Goal: Task Accomplishment & Management: Manage account settings

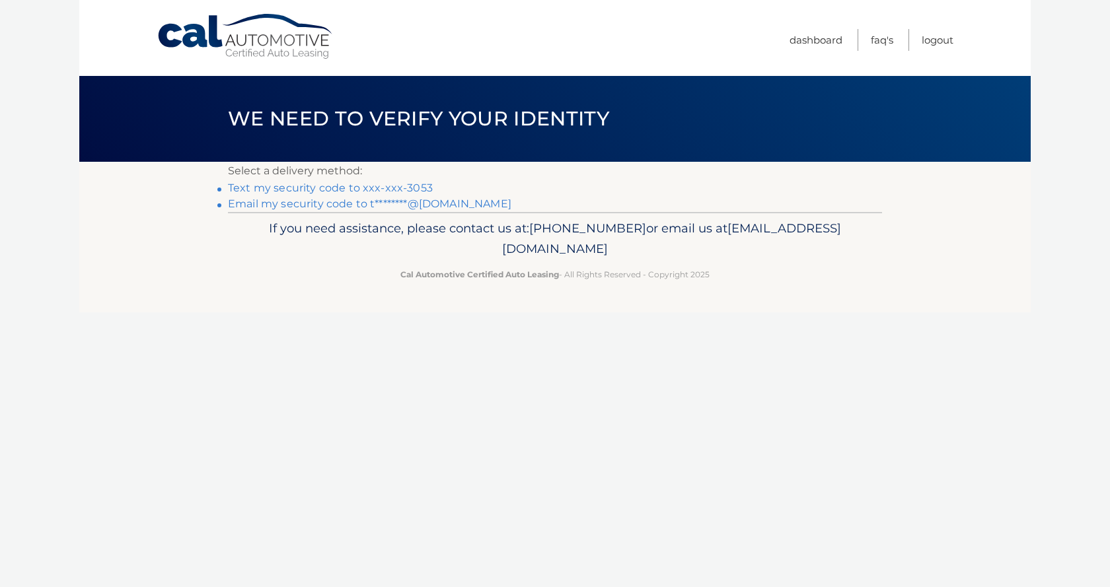
click at [326, 187] on link "Text my security code to xxx-xxx-3053" at bounding box center [330, 188] width 205 height 13
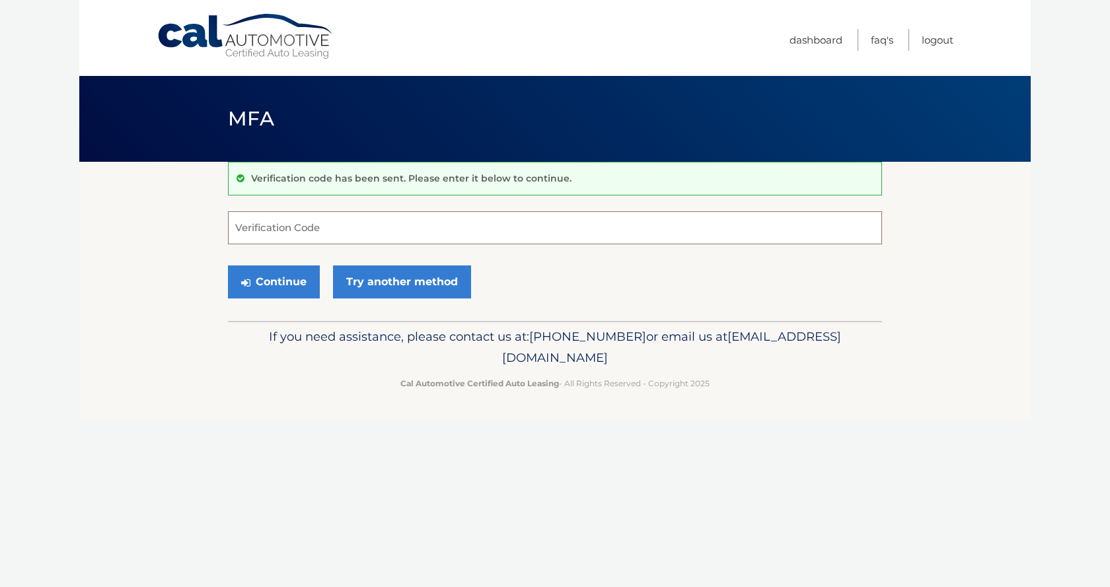
click at [289, 221] on input "Verification Code" at bounding box center [555, 227] width 654 height 33
type input "107715"
click at [254, 284] on button "Continue" at bounding box center [274, 282] width 92 height 33
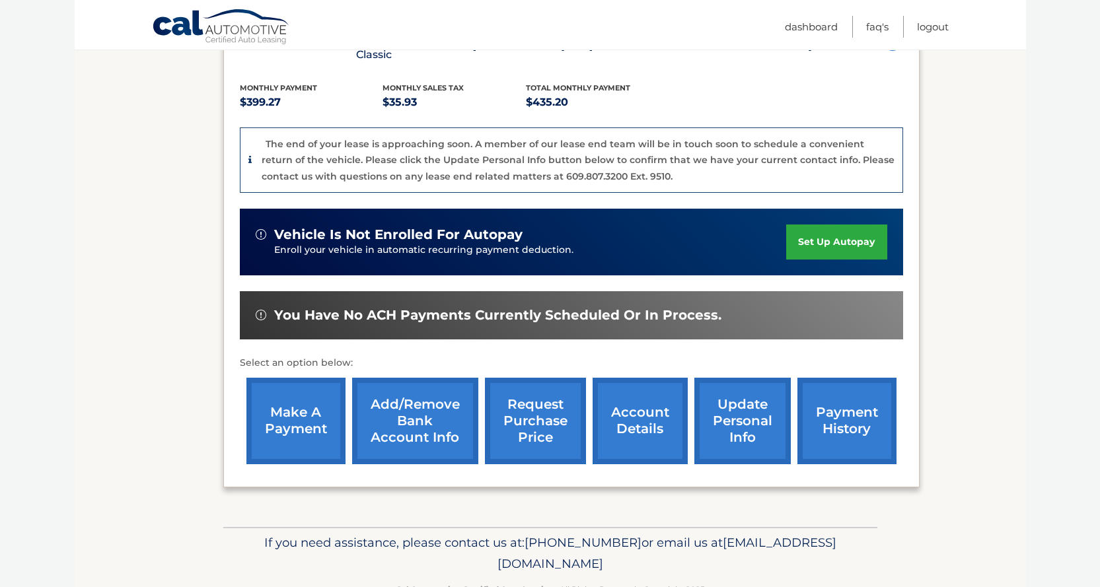
scroll to position [295, 0]
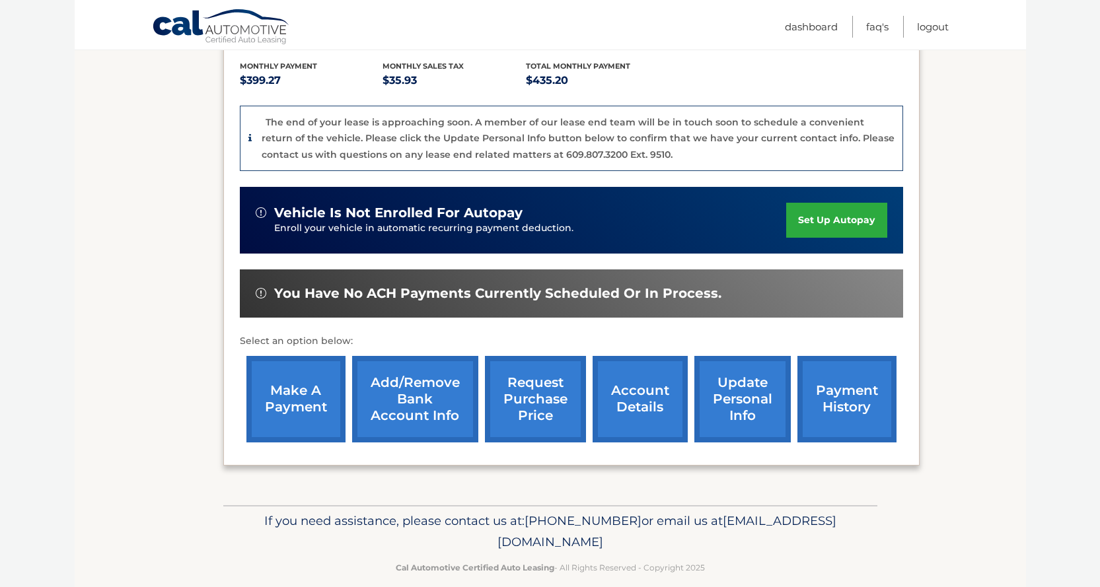
click at [272, 378] on link "make a payment" at bounding box center [295, 399] width 99 height 87
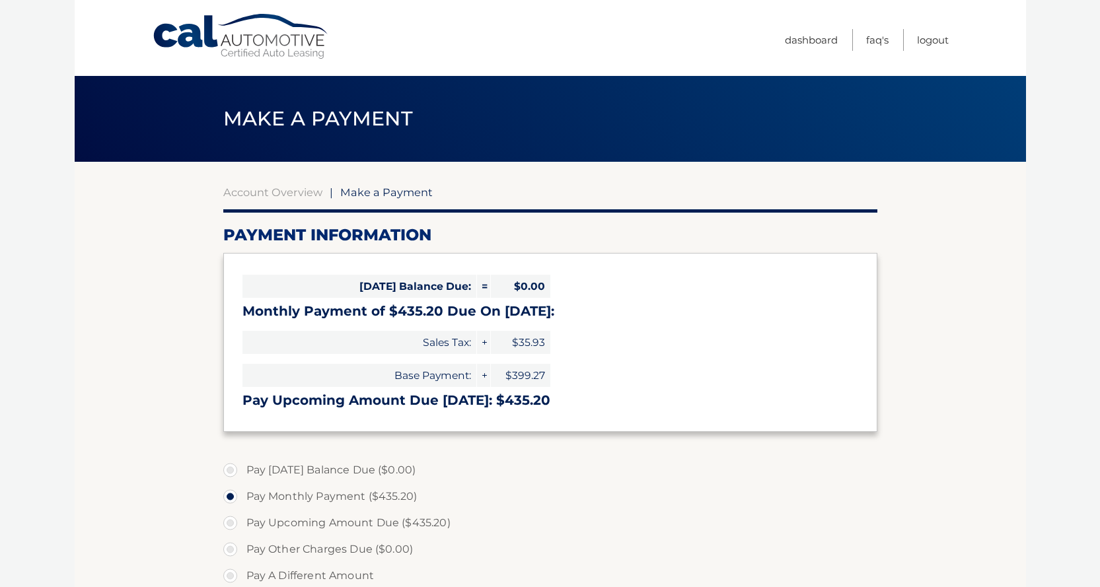
select select "NjRmMWEzYTAtMGZjYS00MTNkLTk2MjAtYjE3NzY2MzAzMTE4"
click at [797, 42] on link "Dashboard" at bounding box center [811, 40] width 53 height 22
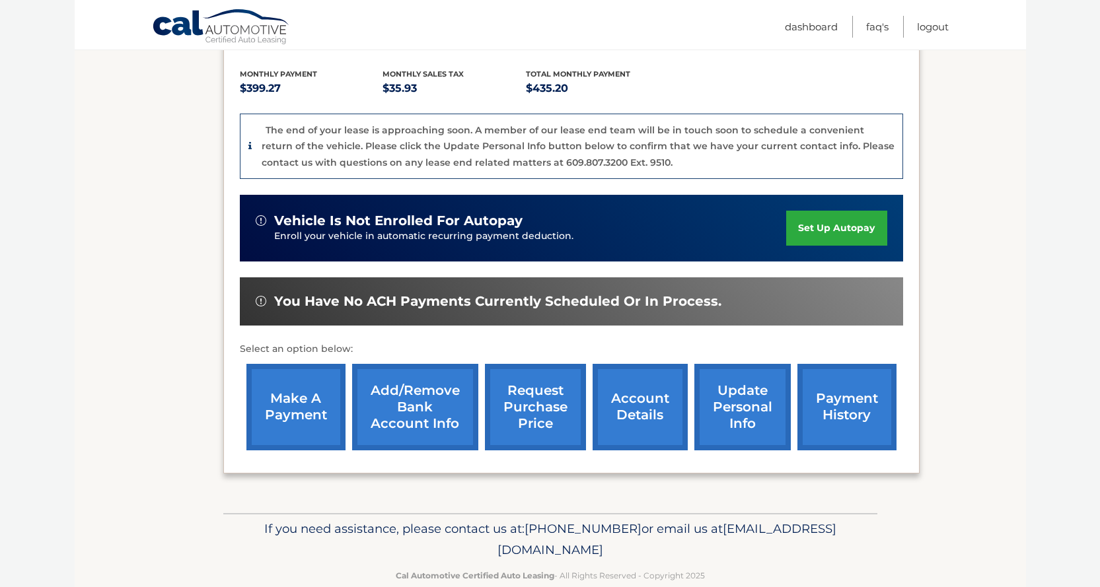
scroll to position [295, 0]
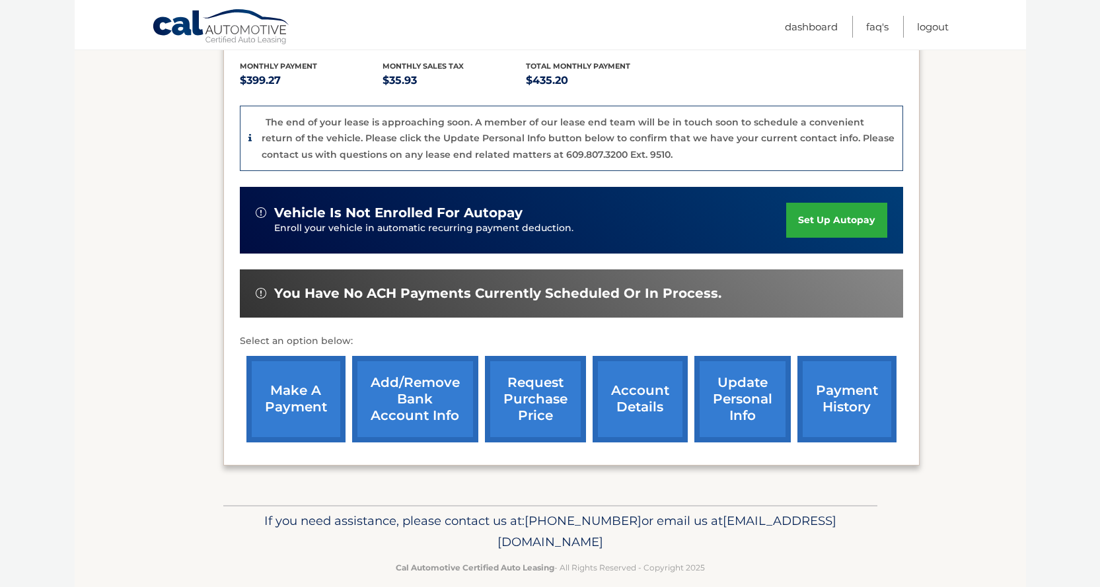
click at [632, 392] on link "account details" at bounding box center [640, 399] width 95 height 87
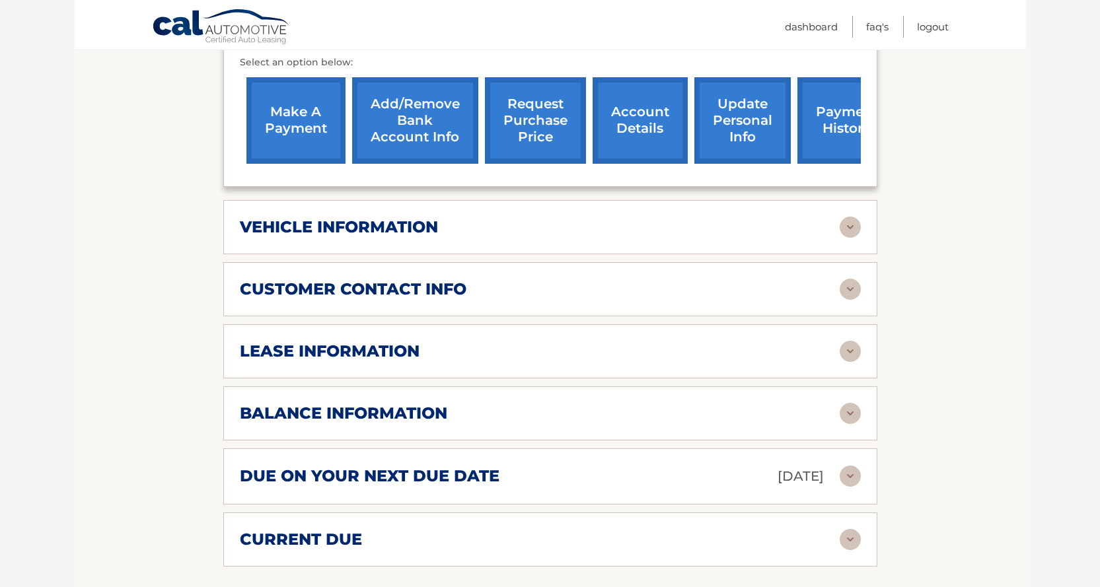
scroll to position [529, 0]
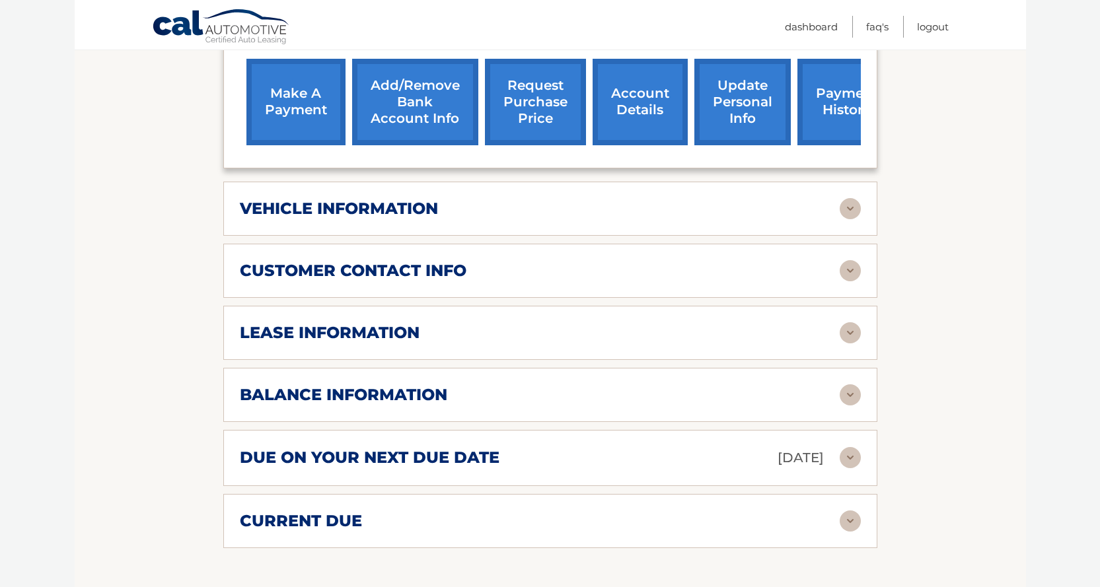
click at [851, 198] on img at bounding box center [850, 208] width 21 height 21
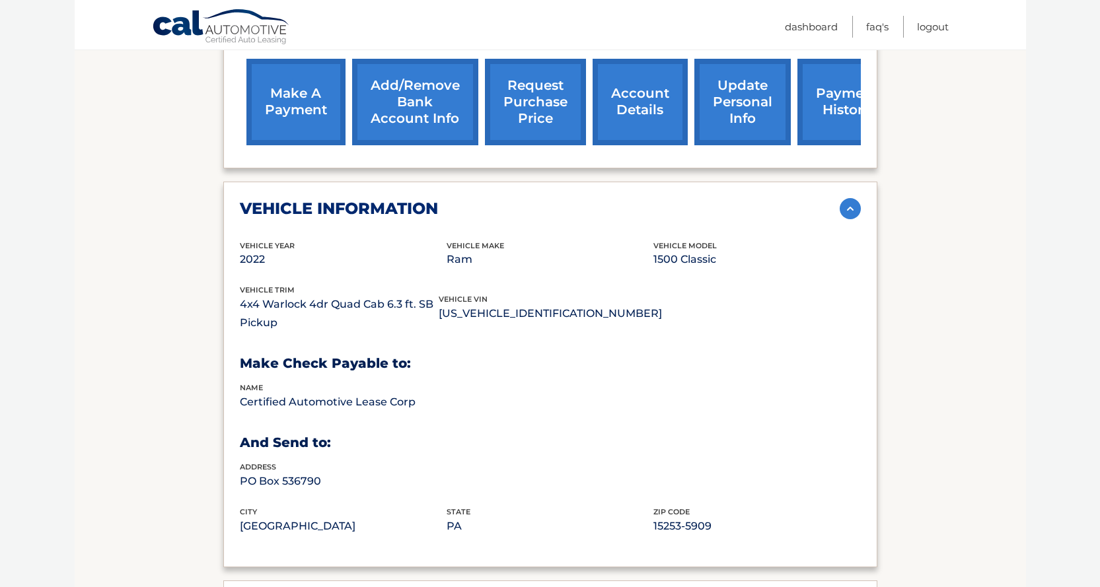
click at [851, 198] on img at bounding box center [850, 208] width 21 height 21
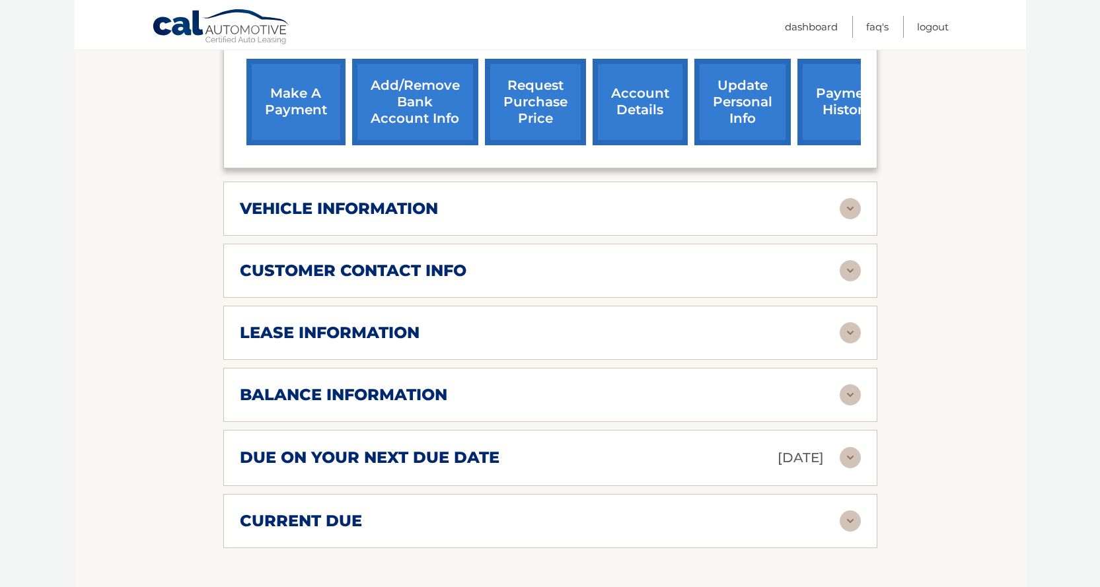
click at [847, 385] on img at bounding box center [850, 395] width 21 height 21
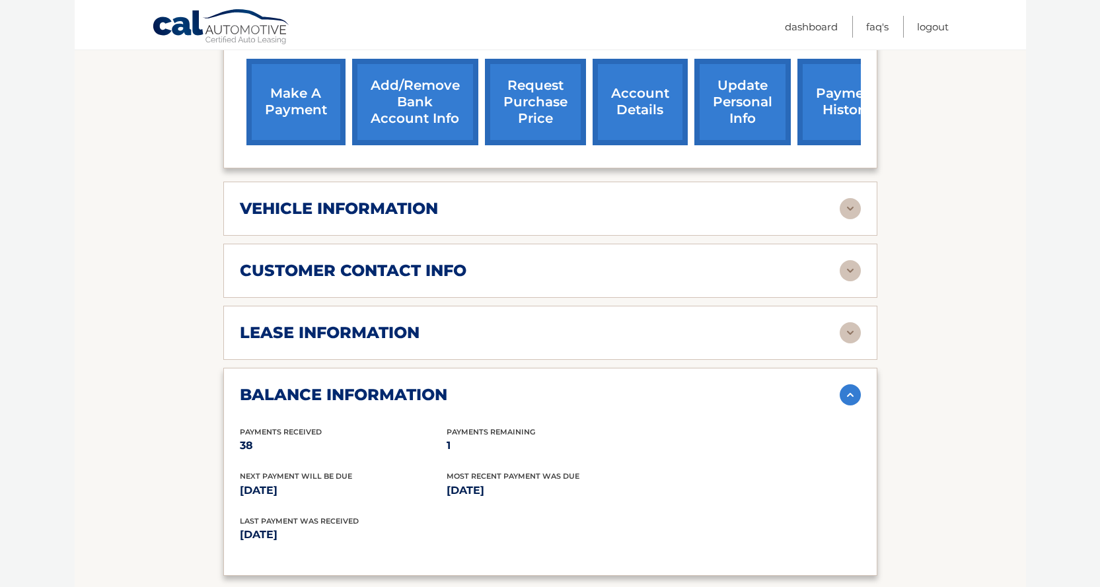
click at [854, 385] on img at bounding box center [850, 395] width 21 height 21
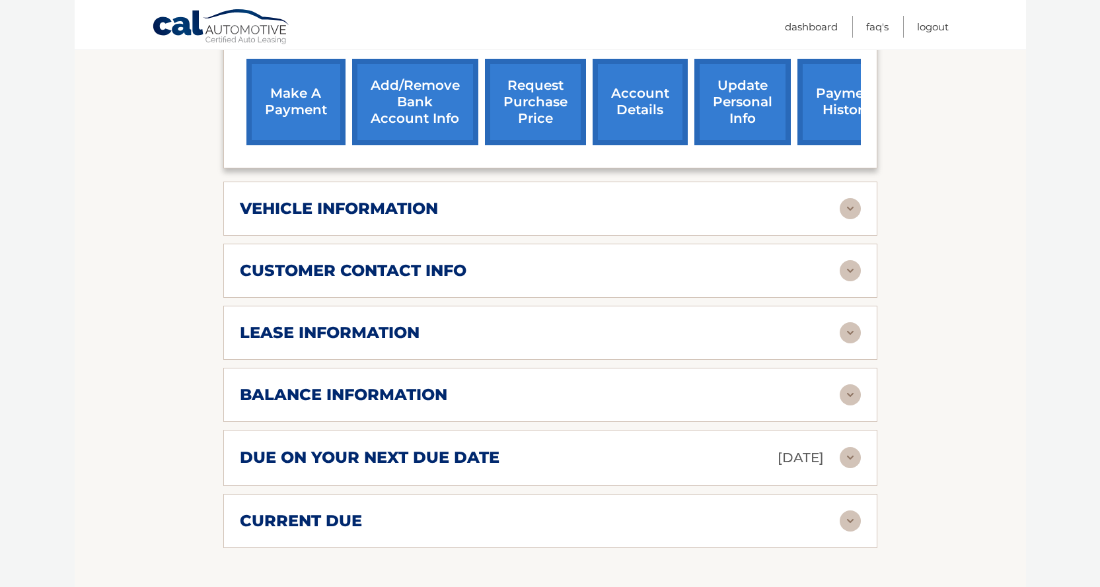
click at [852, 322] on img at bounding box center [850, 332] width 21 height 21
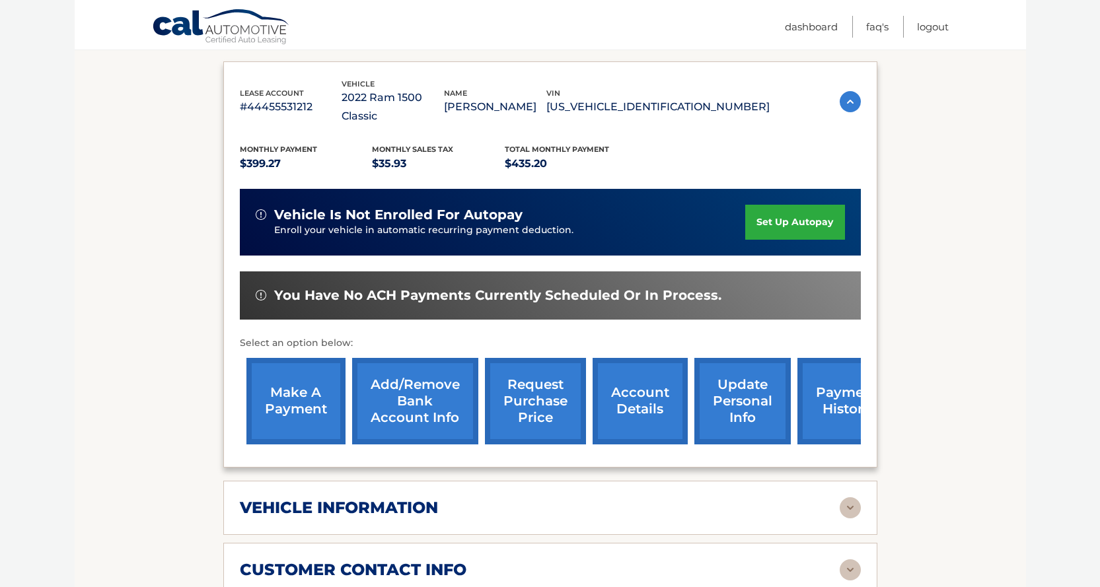
scroll to position [198, 0]
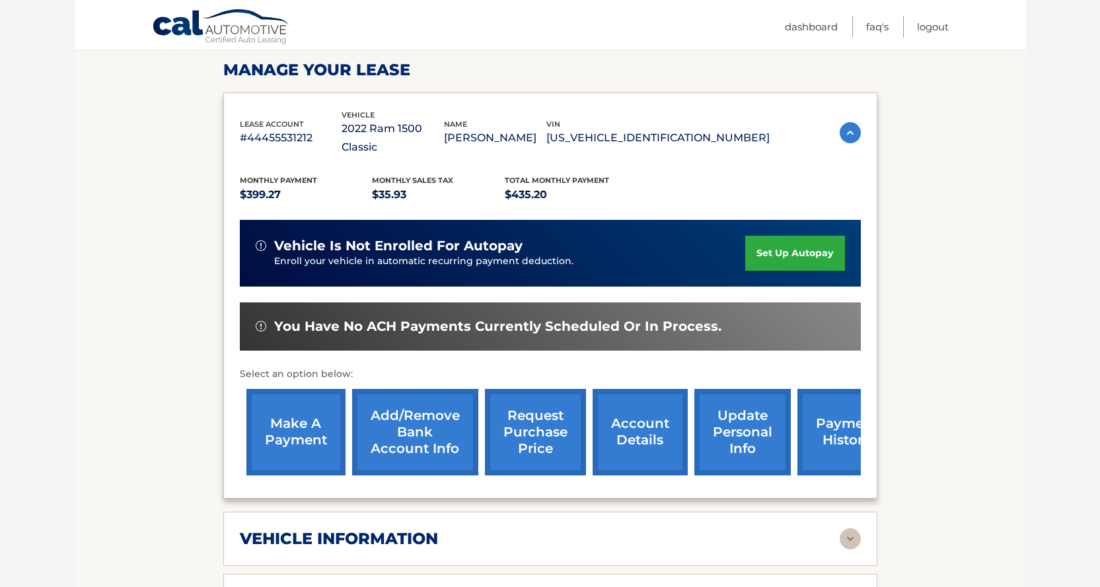
click at [850, 123] on img at bounding box center [850, 132] width 21 height 21
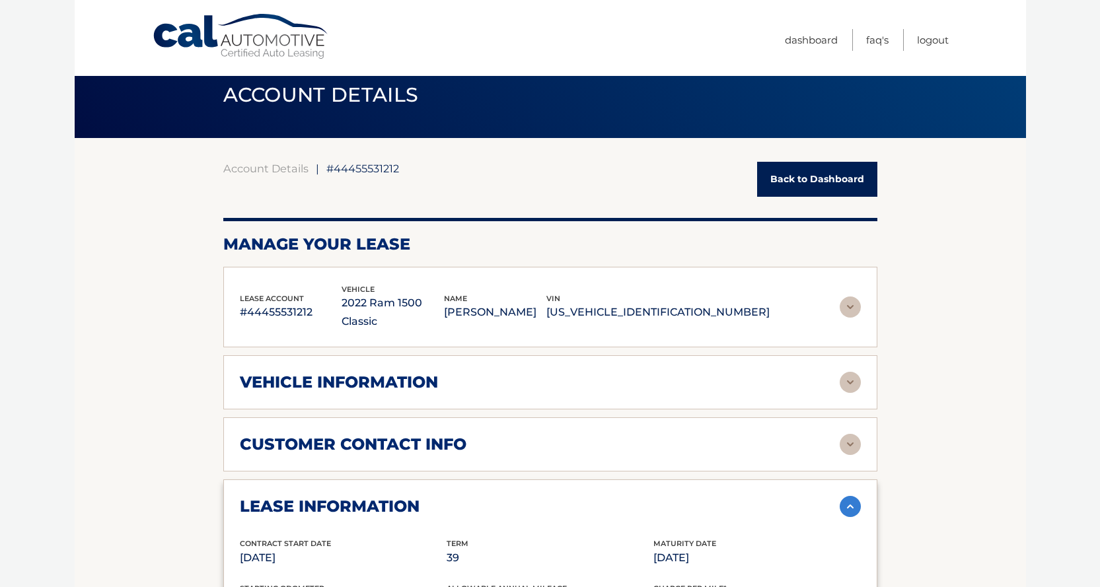
scroll to position [0, 0]
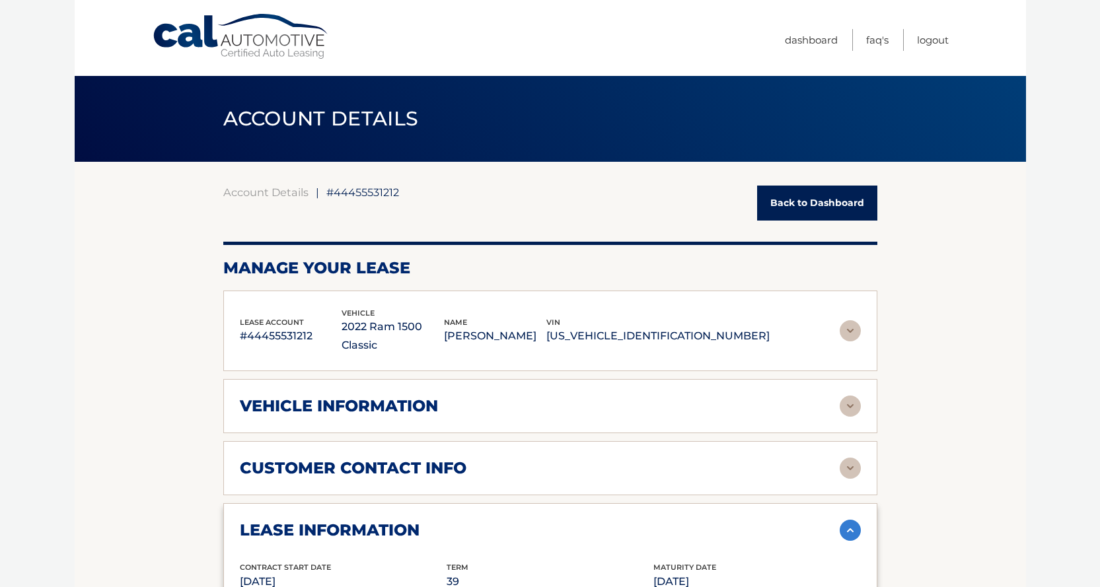
click at [837, 204] on link "Back to Dashboard" at bounding box center [817, 203] width 120 height 35
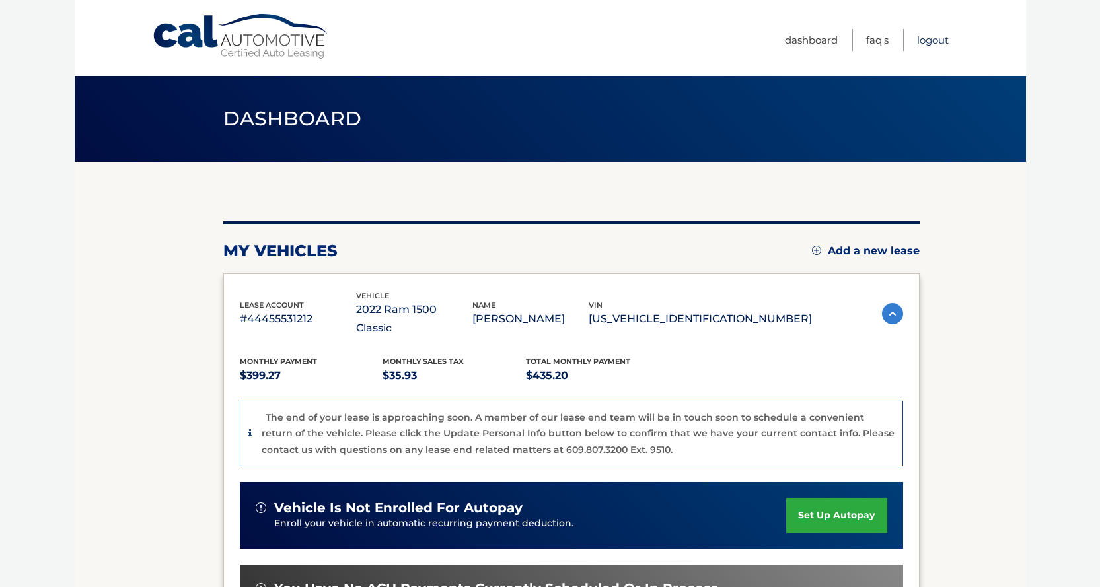
click at [929, 42] on link "Logout" at bounding box center [933, 40] width 32 height 22
